Goal: Task Accomplishment & Management: Use online tool/utility

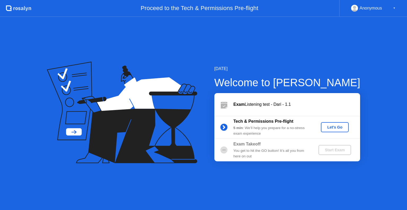
click at [334, 126] on div "Let's Go" at bounding box center [335, 127] width 24 height 4
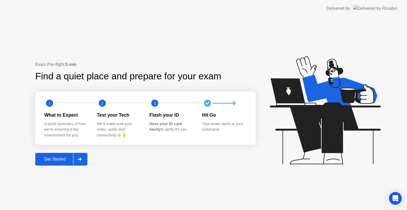
click at [47, 159] on div "Get Started" at bounding box center [55, 159] width 36 height 5
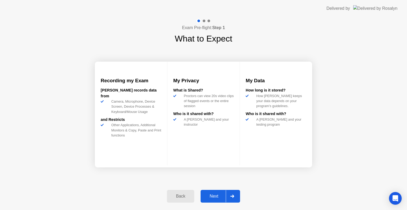
click at [220, 194] on div "Next" at bounding box center [214, 196] width 24 height 5
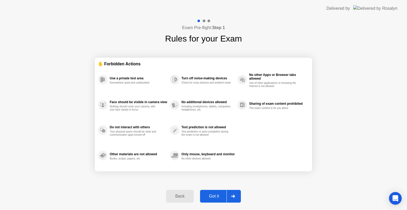
click at [220, 194] on div "Got it" at bounding box center [214, 196] width 25 height 5
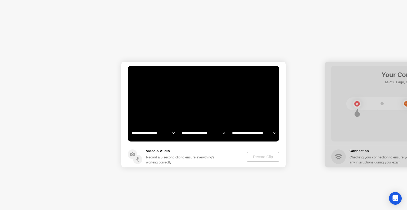
select select "**********"
select select "*******"
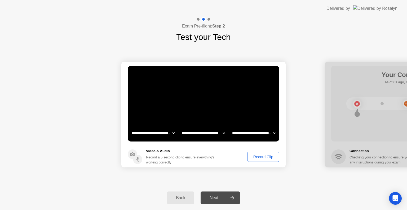
click at [258, 157] on div "Record Clip" at bounding box center [263, 157] width 28 height 4
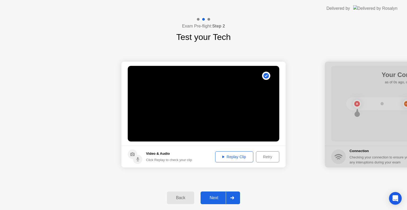
click at [208, 201] on div "Next" at bounding box center [214, 198] width 24 height 5
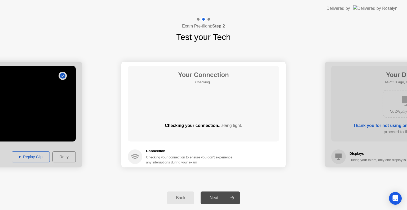
click at [208, 201] on div "Next" at bounding box center [214, 198] width 24 height 5
click at [214, 196] on div "Next" at bounding box center [214, 198] width 24 height 5
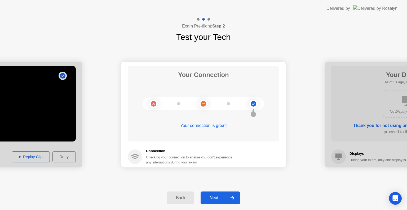
click at [228, 179] on div "**********" at bounding box center [203, 114] width 407 height 143
click at [213, 200] on div "Next" at bounding box center [214, 198] width 24 height 5
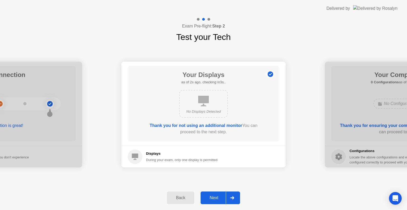
click at [213, 200] on div "Next" at bounding box center [214, 198] width 24 height 5
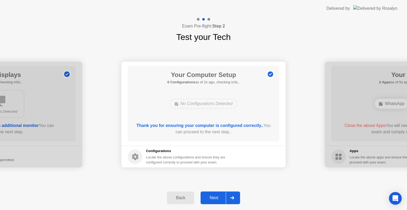
click at [213, 200] on div "Next" at bounding box center [214, 198] width 24 height 5
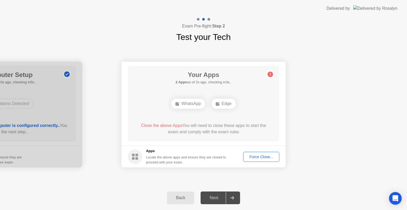
click at [256, 159] on div "Force Close..." at bounding box center [261, 157] width 32 height 4
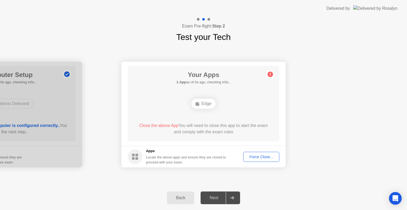
click at [267, 157] on div "Force Close..." at bounding box center [261, 157] width 32 height 4
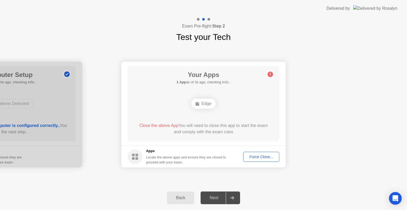
click at [206, 103] on div "Edge" at bounding box center [203, 104] width 24 height 10
click at [260, 157] on div "Force Close..." at bounding box center [261, 157] width 32 height 4
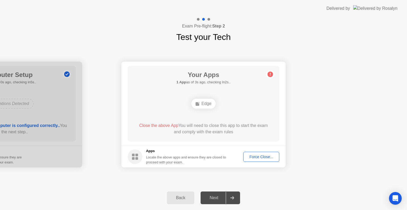
click at [233, 200] on div at bounding box center [232, 198] width 13 height 12
click at [259, 159] on div "Force Close..." at bounding box center [261, 157] width 32 height 4
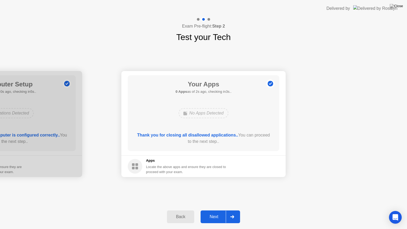
click at [215, 210] on div "Next" at bounding box center [214, 216] width 24 height 5
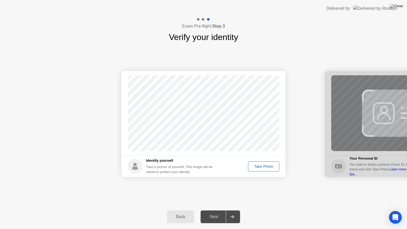
click at [267, 164] on div "Take Photo" at bounding box center [264, 166] width 28 height 4
click at [273, 165] on div "Retake" at bounding box center [267, 166] width 21 height 4
click at [273, 165] on div "Take Photo" at bounding box center [264, 166] width 28 height 4
click at [212, 210] on div "Next" at bounding box center [214, 216] width 24 height 5
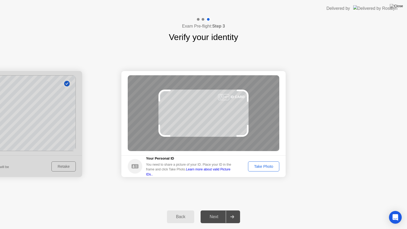
click at [267, 164] on div "Take Photo" at bounding box center [264, 166] width 28 height 4
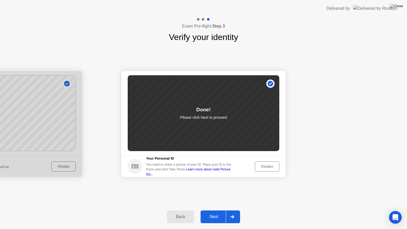
click at [213, 210] on div "Next" at bounding box center [214, 216] width 24 height 5
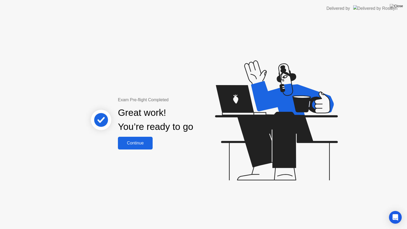
click at [138, 141] on div "Continue" at bounding box center [136, 143] width 32 height 5
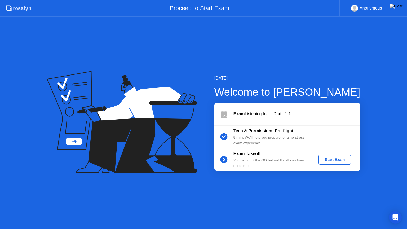
click at [336, 157] on div "Start Exam" at bounding box center [335, 159] width 28 height 4
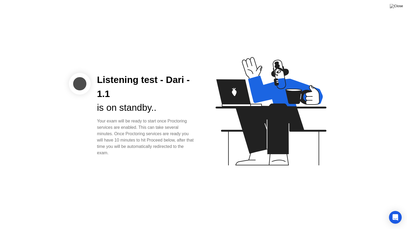
click at [161, 164] on div "Listening test - Dari - 1.1 is on standby.. Your exam will be ready to start on…" at bounding box center [203, 114] width 407 height 229
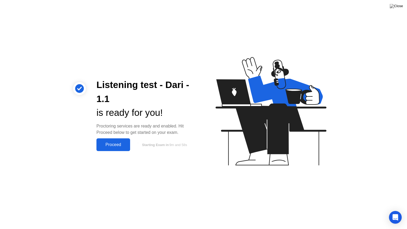
click at [116, 147] on div "Proceed" at bounding box center [113, 144] width 30 height 5
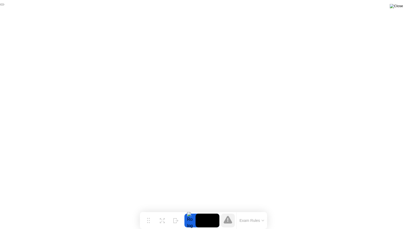
click at [399, 8] on img at bounding box center [396, 6] width 13 height 4
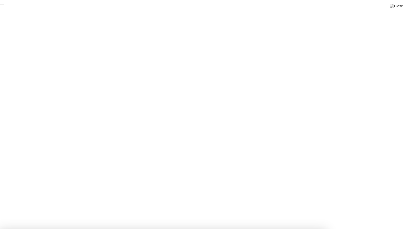
click at [319, 210] on div at bounding box center [203, 229] width 407 height 0
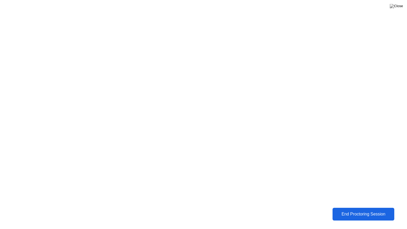
click at [338, 210] on div "End Proctoring Session" at bounding box center [363, 214] width 59 height 5
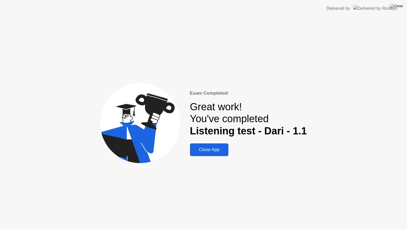
click at [215, 150] on div "Close App" at bounding box center [210, 149] width 36 height 5
